Goal: Information Seeking & Learning: Compare options

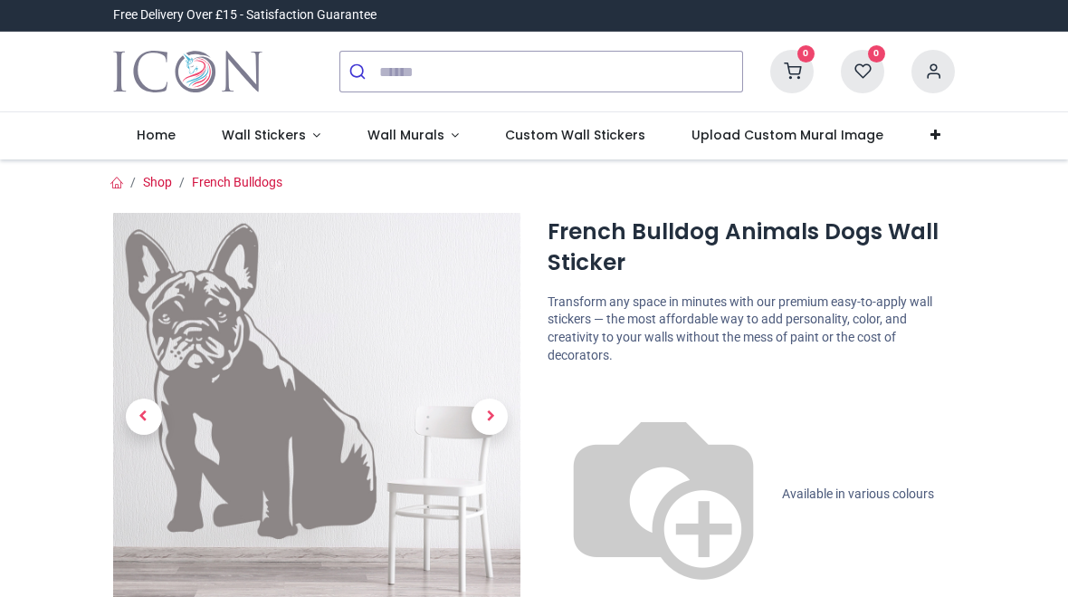
click at [488, 419] on span "Next" at bounding box center [490, 416] width 36 height 36
click at [489, 407] on span "Next" at bounding box center [490, 416] width 36 height 36
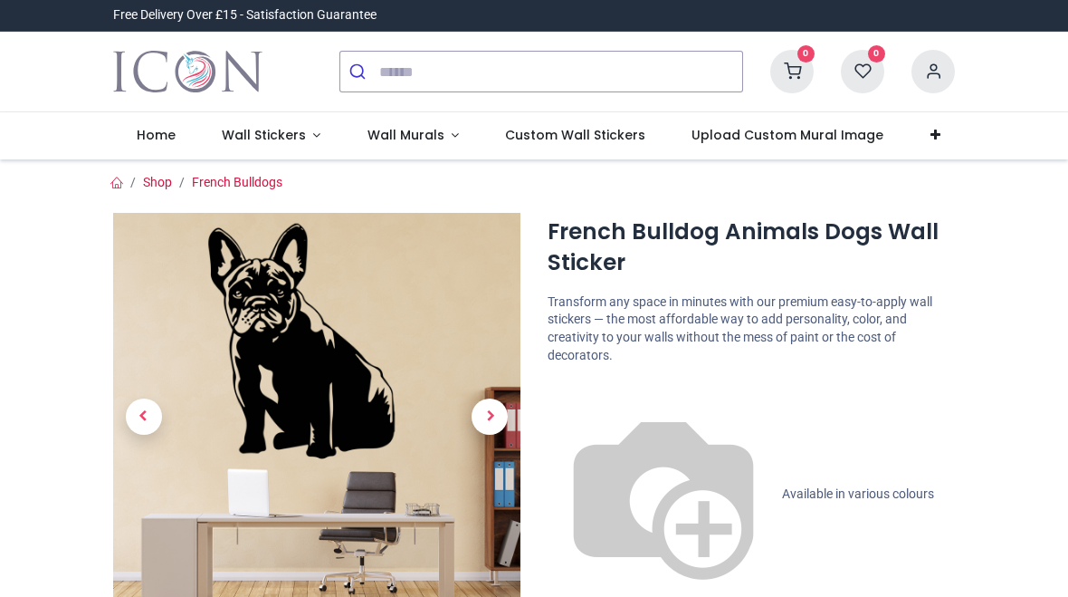
click at [495, 410] on span "Next" at bounding box center [490, 416] width 36 height 36
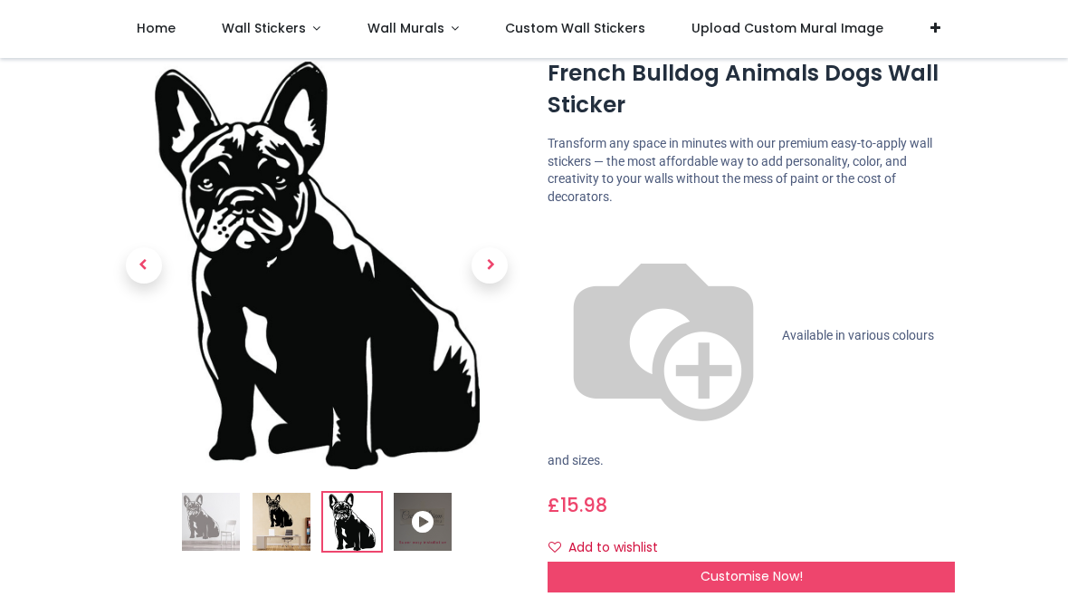
scroll to position [58, 0]
click at [492, 268] on span "Next" at bounding box center [490, 266] width 36 height 36
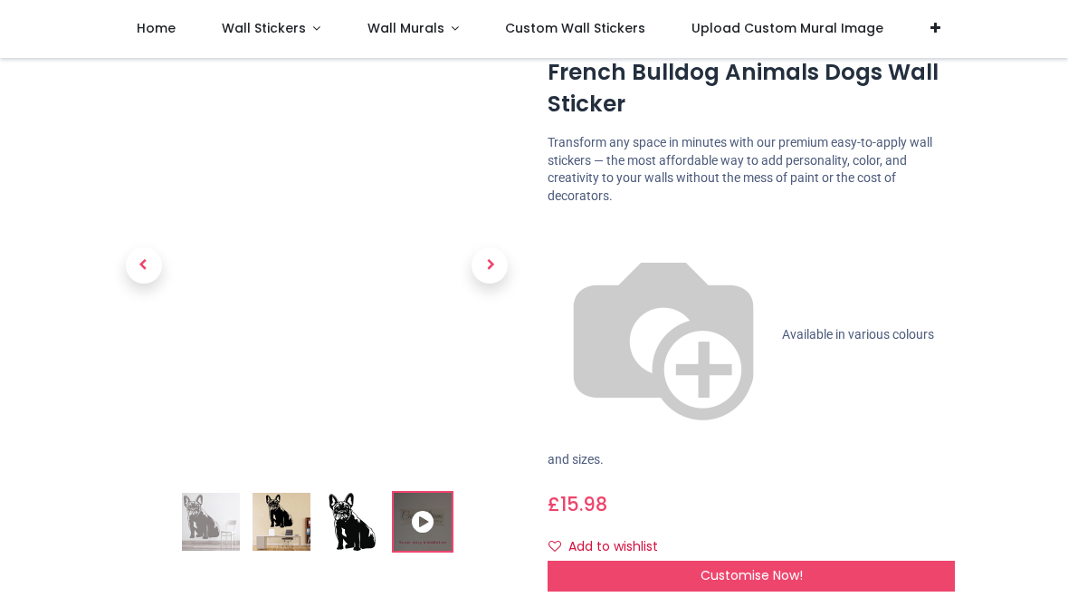
click at [492, 276] on span "Next" at bounding box center [490, 266] width 36 height 36
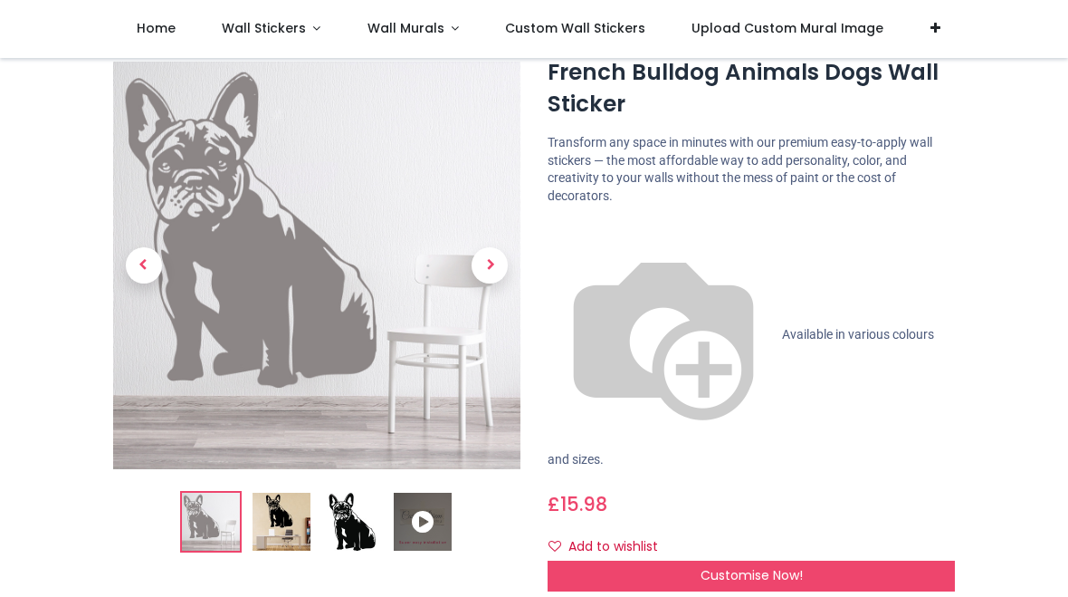
click at [488, 276] on span "Next" at bounding box center [490, 266] width 36 height 36
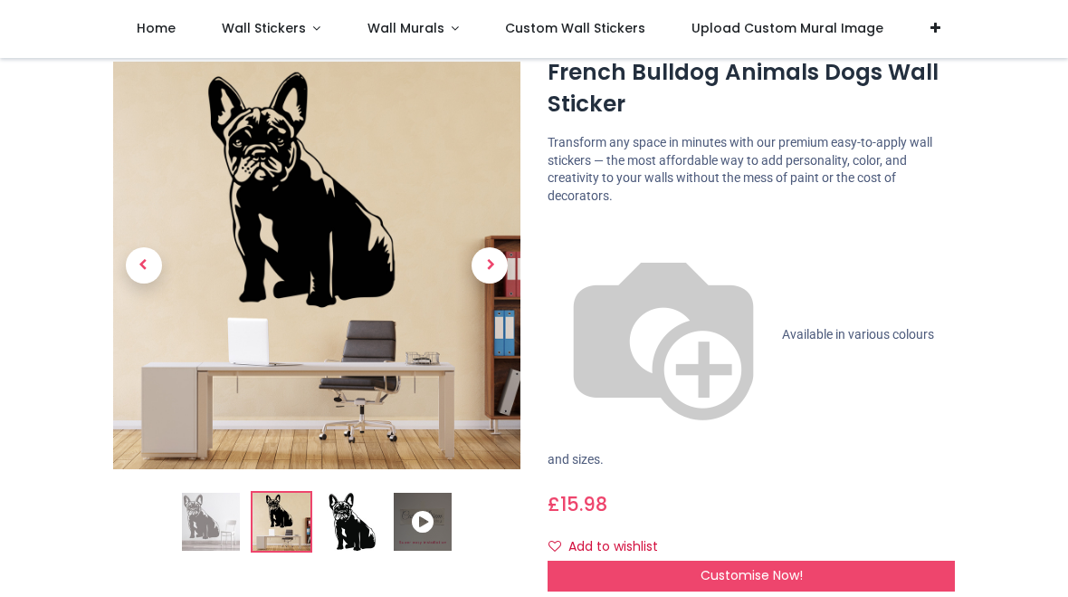
click at [501, 272] on span "Next" at bounding box center [490, 266] width 36 height 36
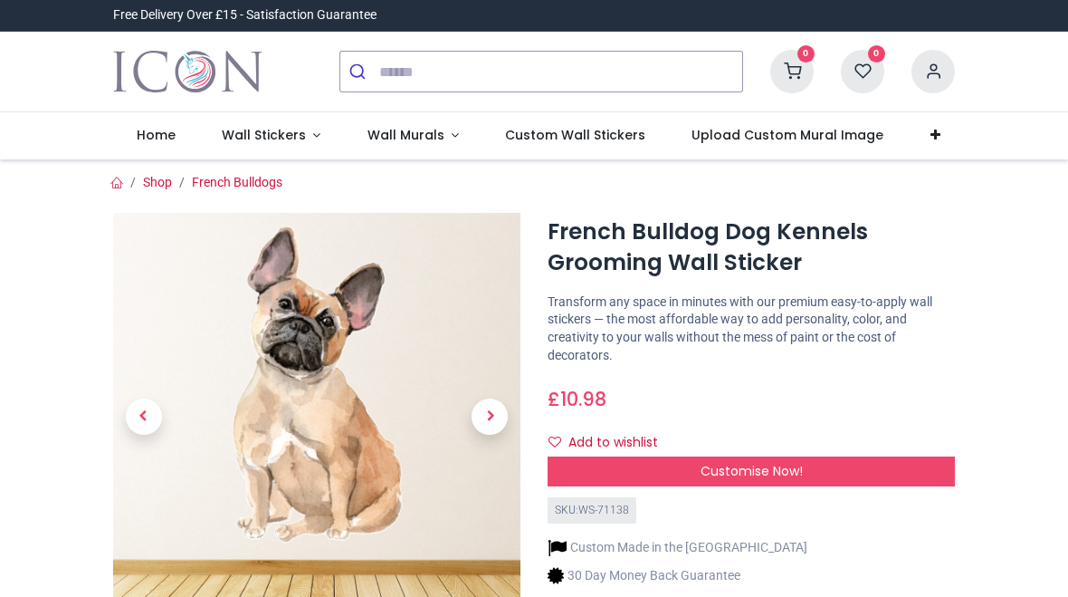
click at [491, 414] on span "Next" at bounding box center [490, 416] width 36 height 36
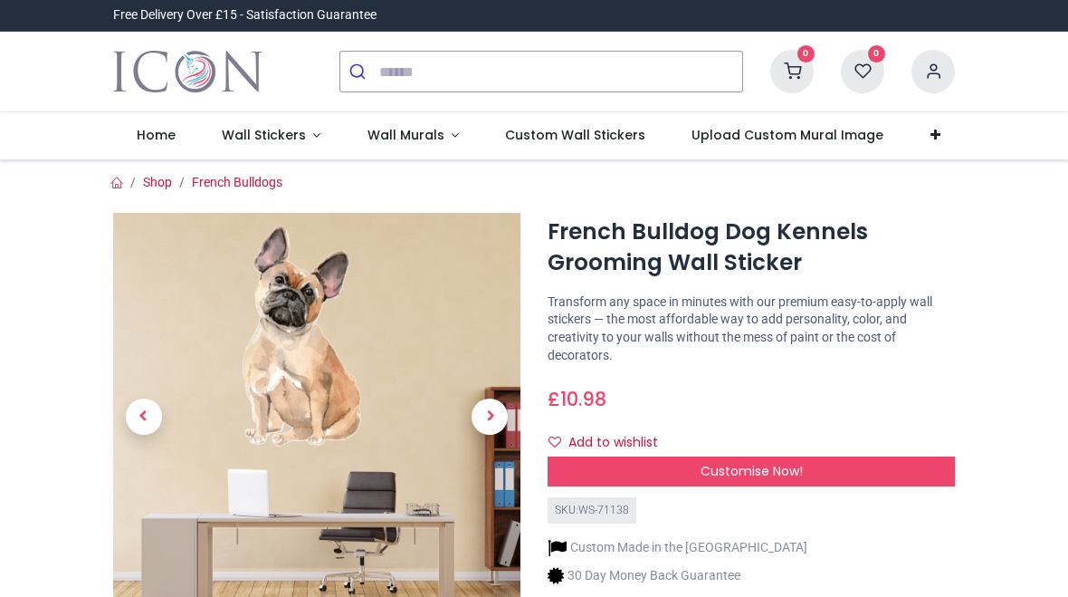
click at [489, 413] on span "Next" at bounding box center [490, 416] width 36 height 36
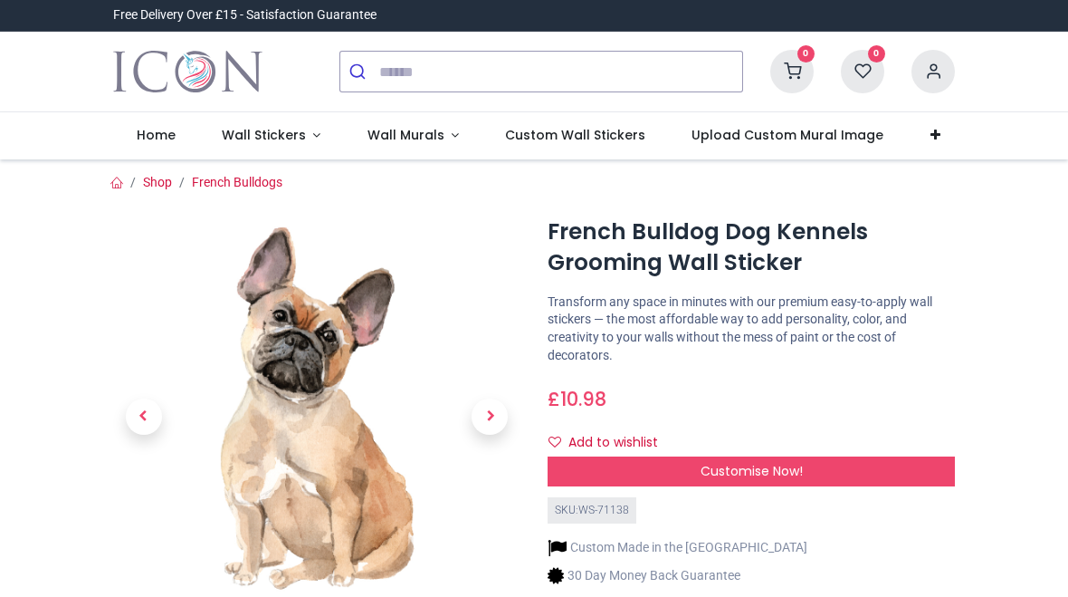
click at [499, 414] on span "Next" at bounding box center [490, 416] width 36 height 36
